Goal: Information Seeking & Learning: Learn about a topic

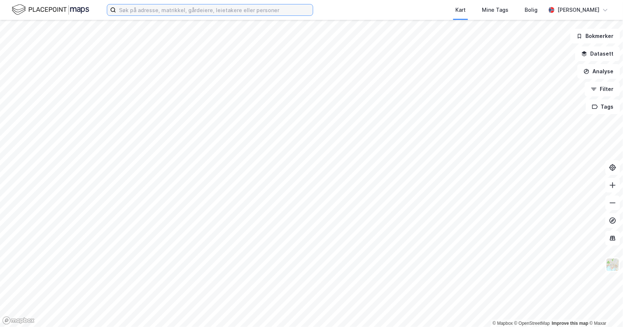
click at [136, 5] on input at bounding box center [214, 9] width 197 height 11
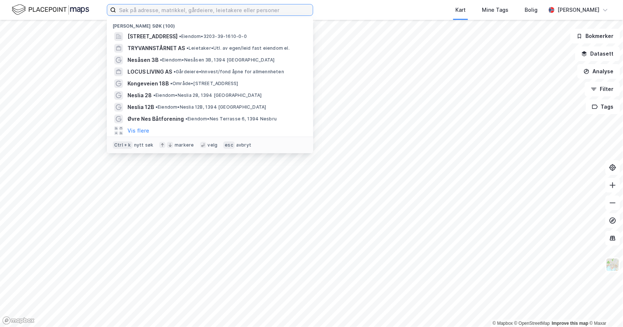
click at [134, 12] on input at bounding box center [214, 9] width 197 height 11
click at [116, 8] on input at bounding box center [214, 9] width 197 height 11
click at [124, 12] on input at bounding box center [214, 9] width 197 height 11
click at [119, 11] on input at bounding box center [214, 9] width 197 height 11
click at [120, 10] on input at bounding box center [214, 9] width 197 height 11
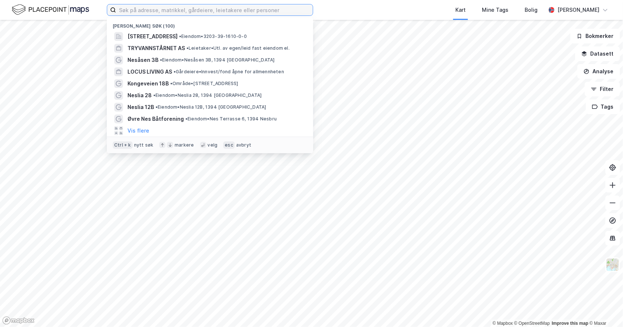
paste input "[GEOGRAPHIC_DATA]"
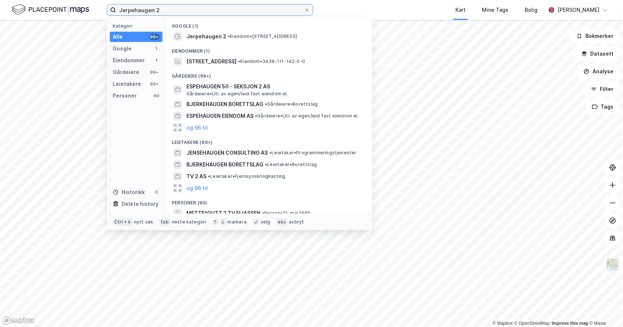
type input "Jerpehaugen 2"
click at [218, 47] on div "Eiendommer (1)" at bounding box center [269, 48] width 206 height 13
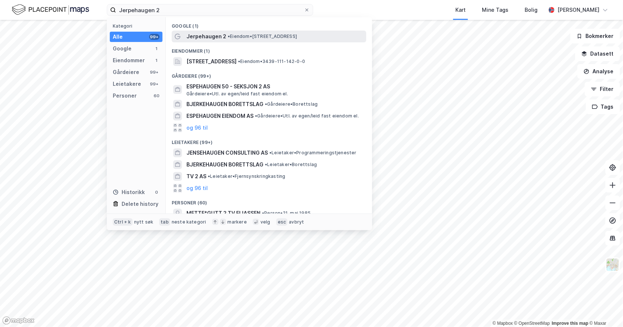
click at [200, 37] on span "Jerpehaugen 2" at bounding box center [206, 36] width 40 height 9
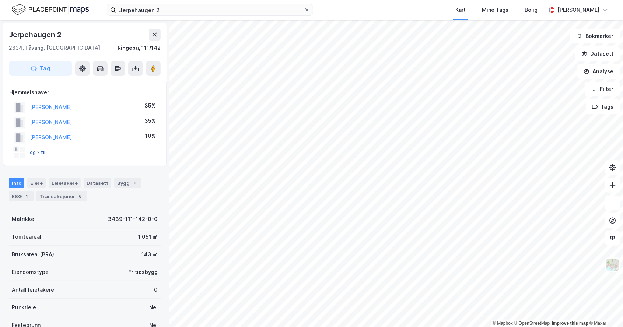
click at [0, 0] on button "og 2 til" at bounding box center [0, 0] width 0 height 0
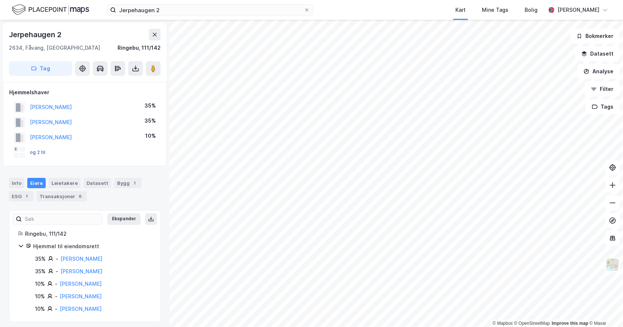
click at [0, 0] on button "og 2 til" at bounding box center [0, 0] width 0 height 0
click at [16, 147] on div at bounding box center [20, 153] width 12 height 12
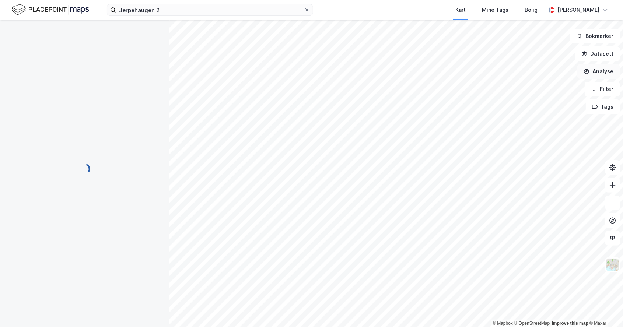
click at [591, 64] on button "Analyse" at bounding box center [598, 71] width 43 height 15
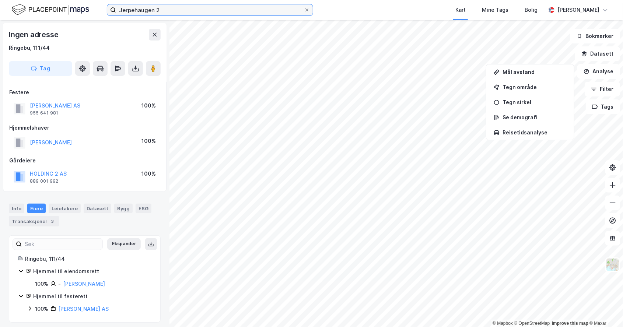
click at [170, 12] on input "Jerpehaugen 2" at bounding box center [210, 9] width 188 height 11
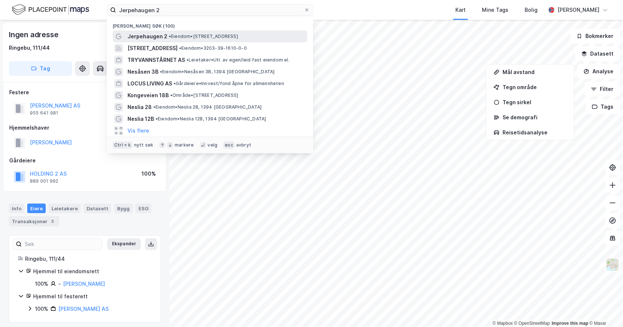
click at [139, 35] on span "Jerpehaugen 2" at bounding box center [147, 36] width 40 height 9
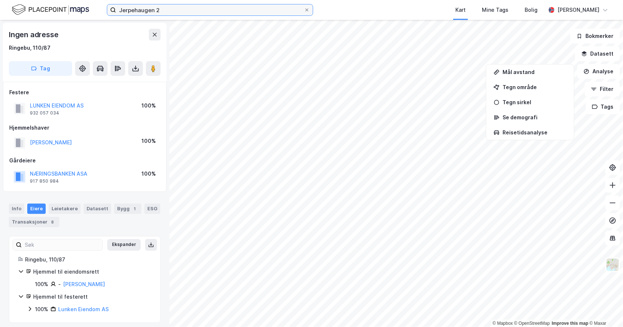
click at [174, 7] on input "Jerpehaugen 2" at bounding box center [210, 9] width 188 height 11
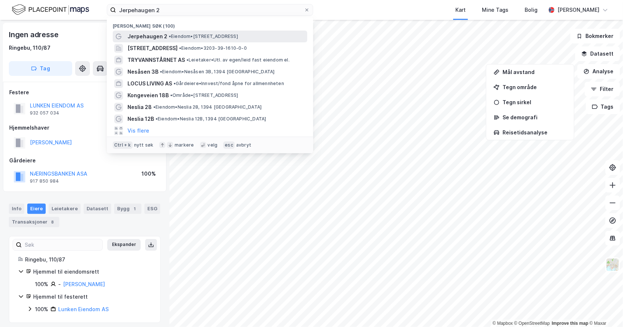
click at [165, 35] on div "Jerpehaugen 2 • Eiendom • [STREET_ADDRESS]" at bounding box center [216, 36] width 178 height 9
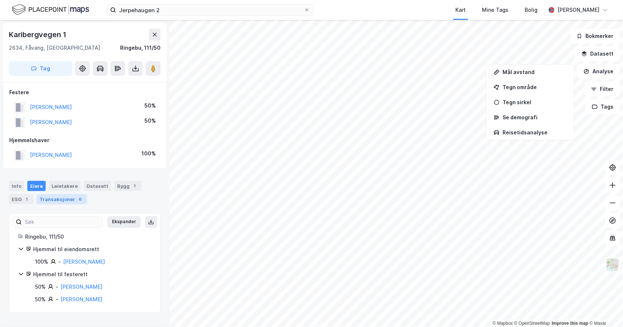
click at [56, 194] on div "Transaksjoner 6" at bounding box center [61, 199] width 50 height 10
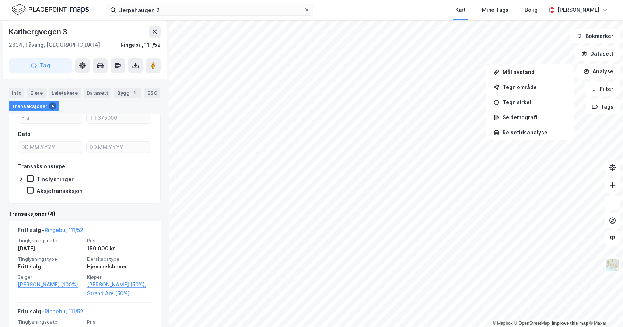
scroll to position [84, 0]
